Goal: Information Seeking & Learning: Understand process/instructions

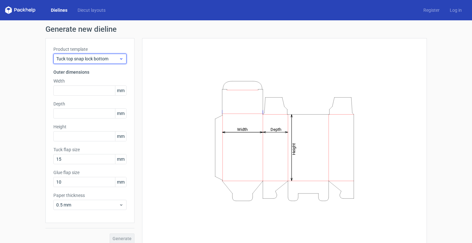
click at [117, 60] on span "Tuck top snap lock bottom" at bounding box center [87, 59] width 63 height 6
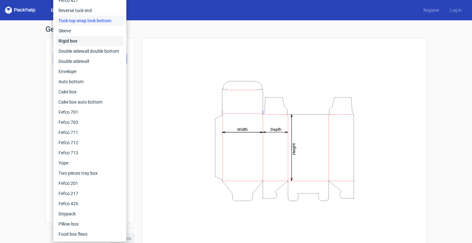
click at [94, 36] on div "Rigid box" at bounding box center [90, 41] width 68 height 10
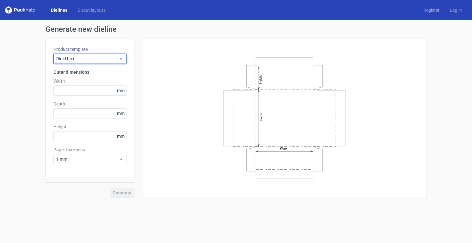
click at [105, 57] on span "Rigid box" at bounding box center [87, 59] width 63 height 6
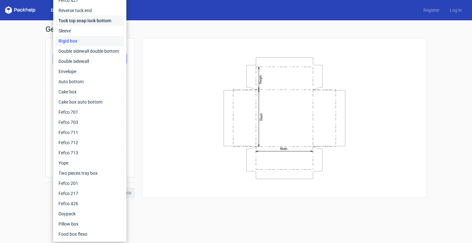
click at [71, 23] on div "Tuck top snap lock bottom" at bounding box center [90, 21] width 68 height 10
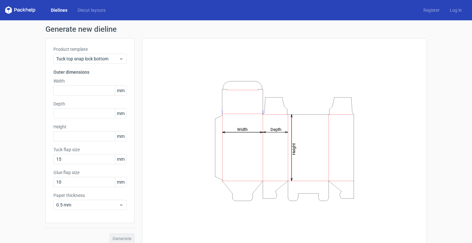
scroll to position [-3, 0]
click at [78, 57] on div "Tuck top snap lock bottom" at bounding box center [89, 59] width 73 height 10
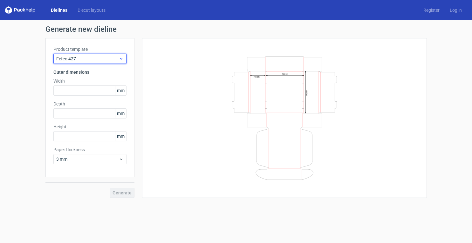
click at [78, 63] on div "Fefco 427" at bounding box center [89, 59] width 73 height 10
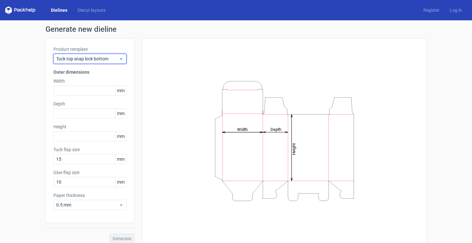
click at [85, 60] on span "Tuck top snap lock bottom" at bounding box center [87, 59] width 63 height 6
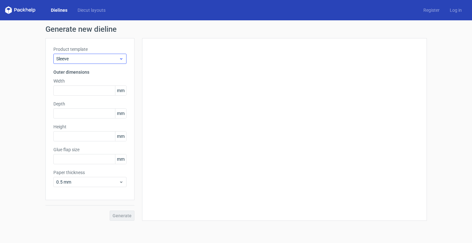
type input "15"
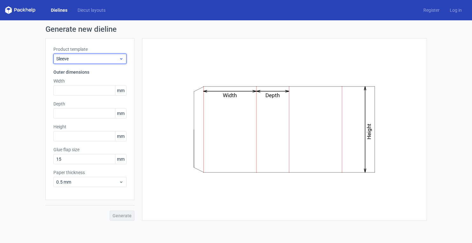
click at [84, 57] on span "Sleeve" at bounding box center [87, 59] width 63 height 6
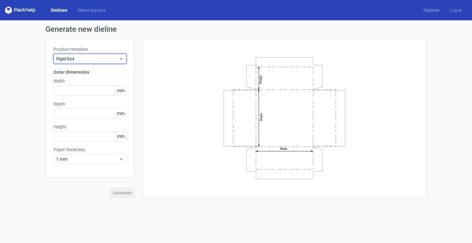
click at [84, 63] on div "Rigid box" at bounding box center [89, 59] width 73 height 10
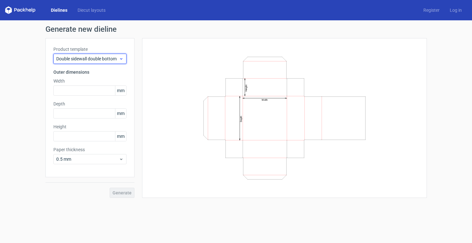
click at [86, 61] on span "Double sidewall double bottom" at bounding box center [87, 59] width 63 height 6
click at [86, 61] on span "Double sidewall" at bounding box center [87, 59] width 63 height 6
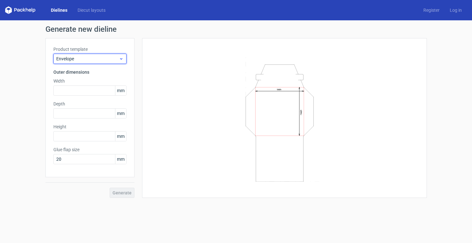
click at [86, 61] on span "Envelope" at bounding box center [87, 59] width 63 height 6
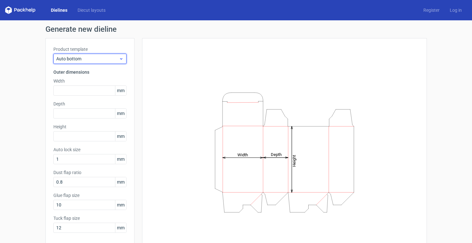
click at [86, 61] on span "Auto bottom" at bounding box center [87, 59] width 63 height 6
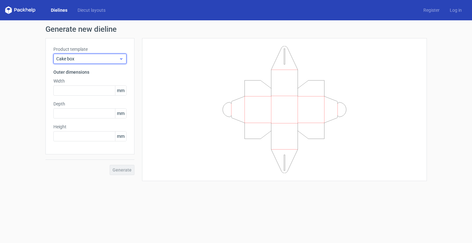
click at [86, 61] on span "Cake box" at bounding box center [87, 59] width 63 height 6
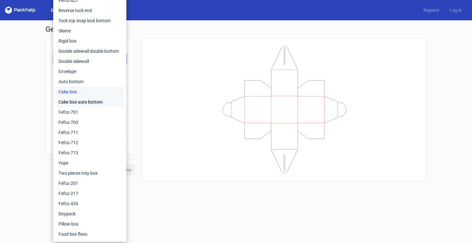
click at [86, 101] on div "Cake box auto bottom" at bounding box center [90, 102] width 68 height 10
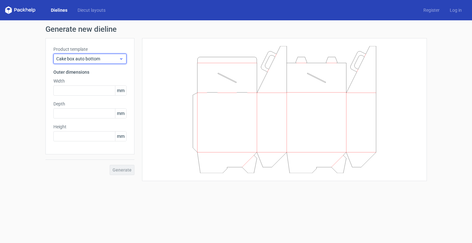
click at [85, 60] on span "Cake box auto bottom" at bounding box center [87, 59] width 63 height 6
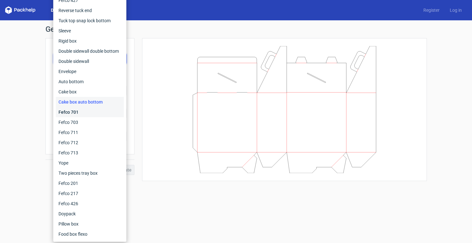
click at [83, 115] on div "Fefco 701" at bounding box center [90, 112] width 68 height 10
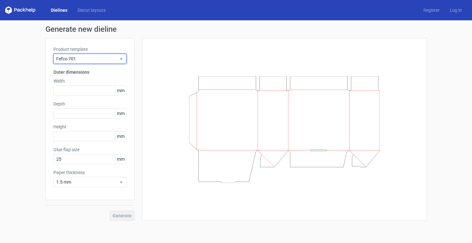
click at [83, 59] on span "Fefco 701" at bounding box center [87, 59] width 63 height 6
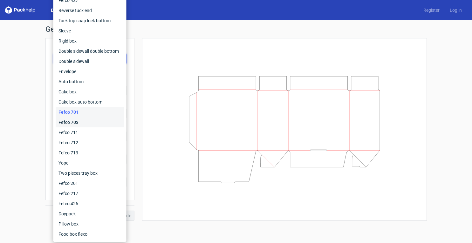
click at [83, 121] on div "Fefco 703" at bounding box center [90, 122] width 68 height 10
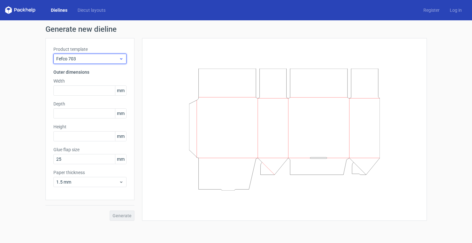
click at [75, 64] on div "Fefco 703" at bounding box center [89, 59] width 73 height 10
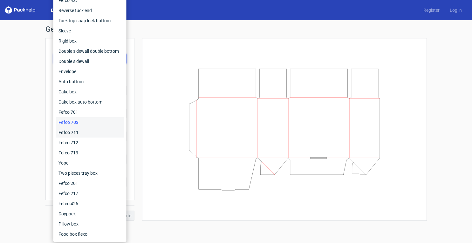
click at [79, 132] on div "Fefco 711" at bounding box center [90, 132] width 68 height 10
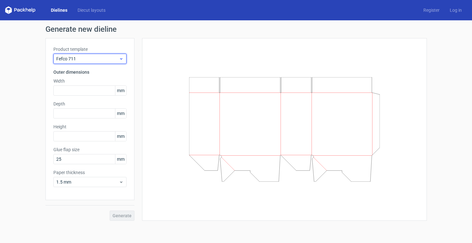
click at [74, 60] on span "Fefco 711" at bounding box center [87, 59] width 63 height 6
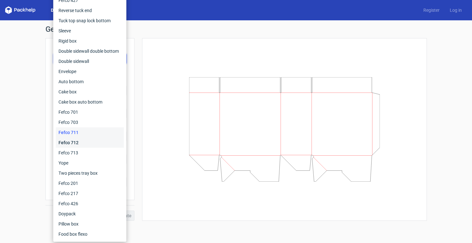
click at [79, 141] on div "Fefco 712" at bounding box center [90, 143] width 68 height 10
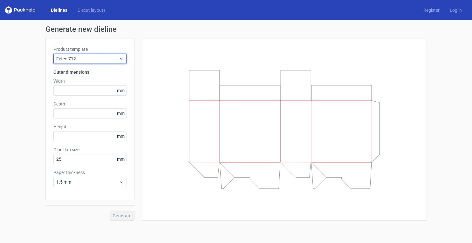
click at [74, 60] on span "Fefco 712" at bounding box center [87, 59] width 63 height 6
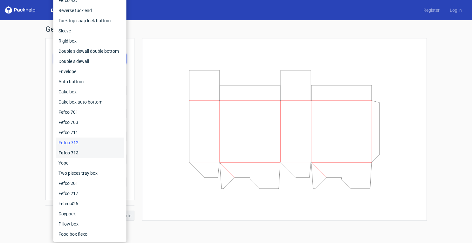
click at [77, 154] on div "Fefco 713" at bounding box center [90, 153] width 68 height 10
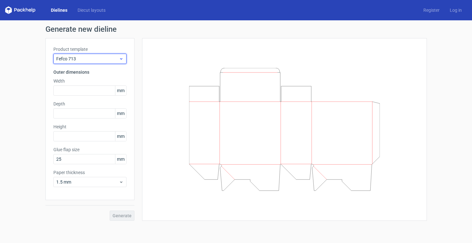
click at [75, 59] on span "Fefco 713" at bounding box center [87, 59] width 63 height 6
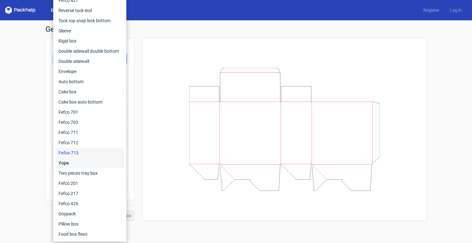
click at [77, 164] on div "Yope" at bounding box center [90, 163] width 68 height 10
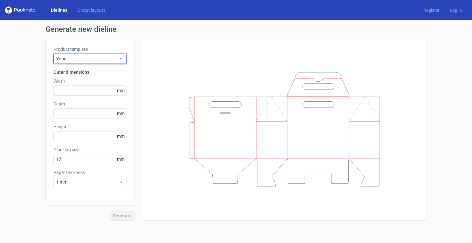
click at [80, 63] on div "Yope" at bounding box center [89, 59] width 73 height 10
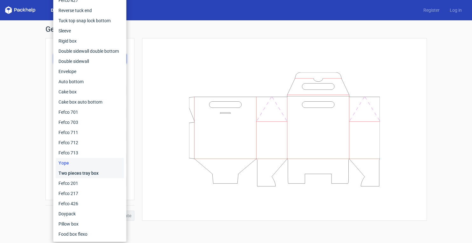
click at [80, 176] on div "Two pieces tray box" at bounding box center [90, 173] width 68 height 10
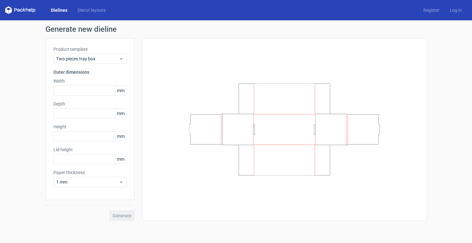
click at [79, 64] on div "Product template Two pieces tray box Outer dimensions Width mm Depth mm Height …" at bounding box center [89, 119] width 89 height 162
click at [79, 60] on span "Two pieces tray box" at bounding box center [87, 59] width 63 height 6
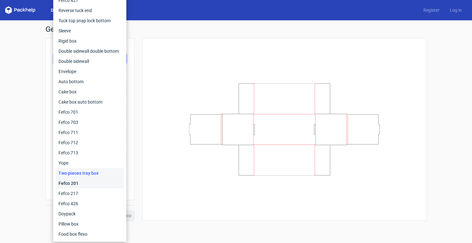
click at [75, 184] on div "Fefco 201" at bounding box center [90, 183] width 68 height 10
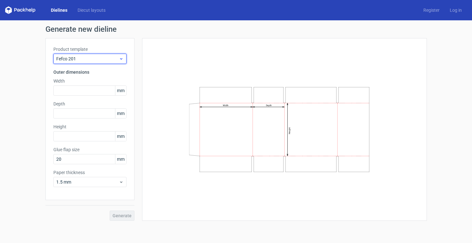
click at [76, 61] on span "Fefco 201" at bounding box center [87, 59] width 63 height 6
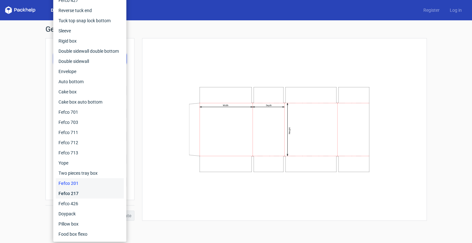
click at [74, 192] on div "Fefco 217" at bounding box center [90, 194] width 68 height 10
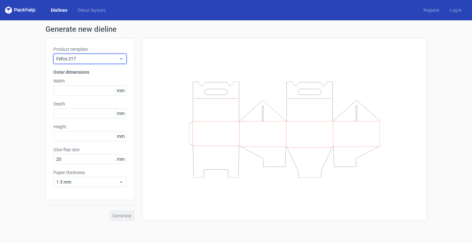
click at [71, 61] on span "Fefco 217" at bounding box center [87, 59] width 63 height 6
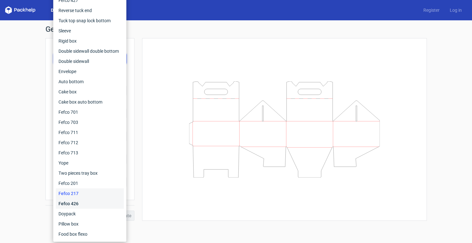
click at [76, 202] on div "Fefco 426" at bounding box center [90, 204] width 68 height 10
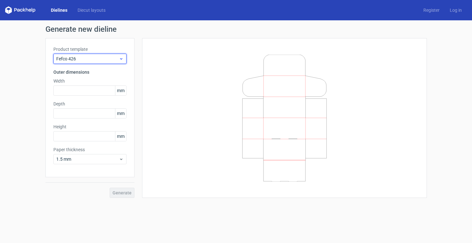
click at [78, 56] on span "Fefco 426" at bounding box center [87, 59] width 63 height 6
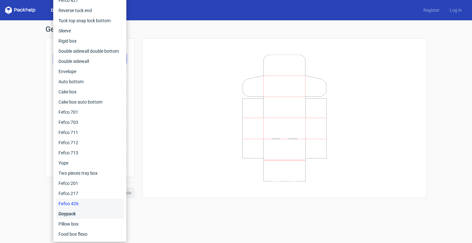
click at [86, 217] on div "Doypack" at bounding box center [90, 214] width 68 height 10
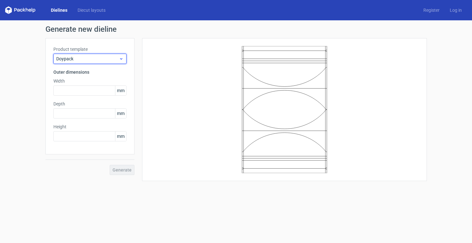
click at [81, 60] on span "Doypack" at bounding box center [87, 59] width 63 height 6
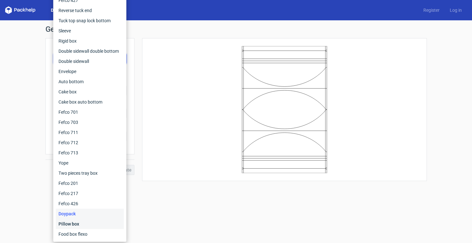
click at [84, 224] on div "Pillow box" at bounding box center [90, 224] width 68 height 10
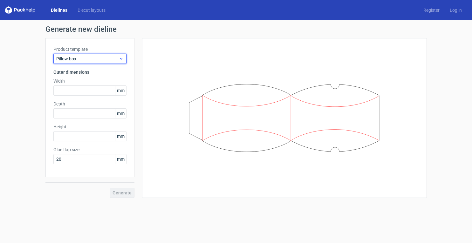
click at [76, 59] on span "Pillow box" at bounding box center [87, 59] width 63 height 6
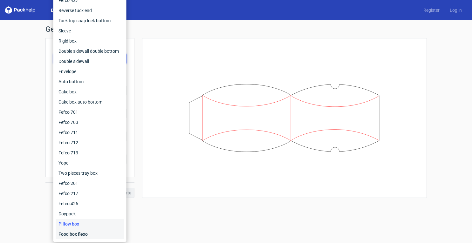
click at [84, 233] on div "Food box flexo" at bounding box center [90, 234] width 68 height 10
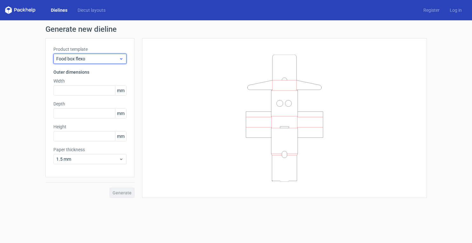
click at [79, 59] on span "Food box flexo" at bounding box center [87, 59] width 63 height 6
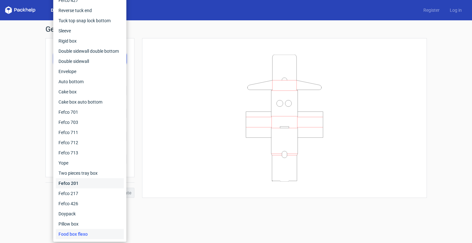
click at [81, 184] on div "Fefco 201" at bounding box center [90, 183] width 68 height 10
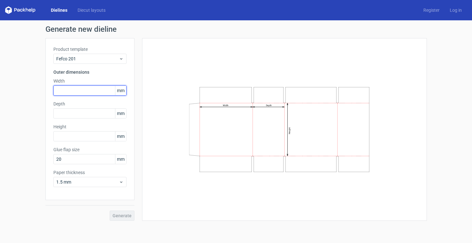
click at [104, 89] on input "text" at bounding box center [89, 91] width 73 height 10
type input "260"
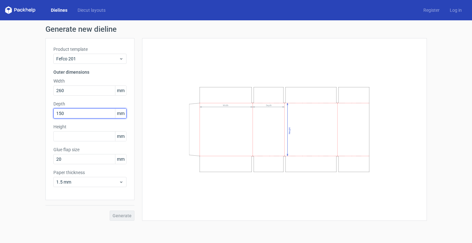
click at [73, 111] on input "150" at bounding box center [89, 113] width 73 height 10
type input "130"
type input "1020"
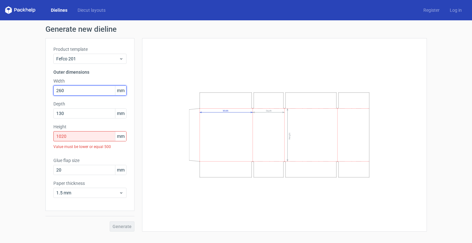
click at [71, 92] on input "260" at bounding box center [89, 91] width 73 height 10
type input "1050"
